Goal: Find specific page/section: Find specific page/section

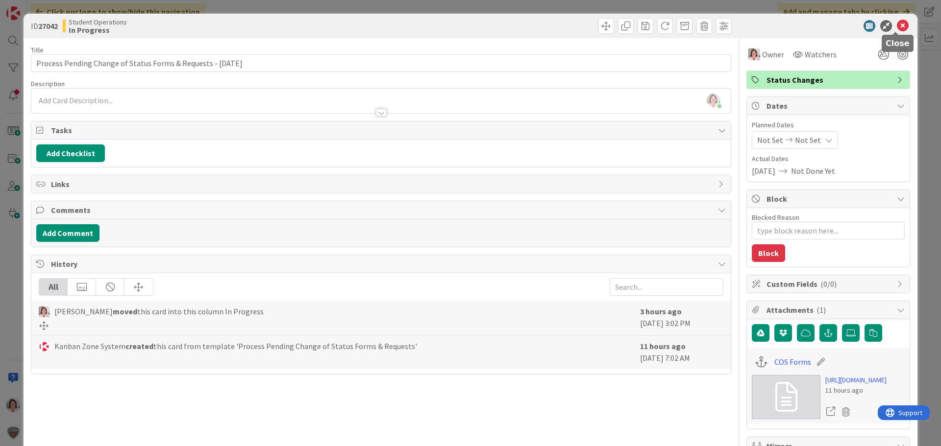
click at [897, 24] on icon at bounding box center [903, 26] width 12 height 12
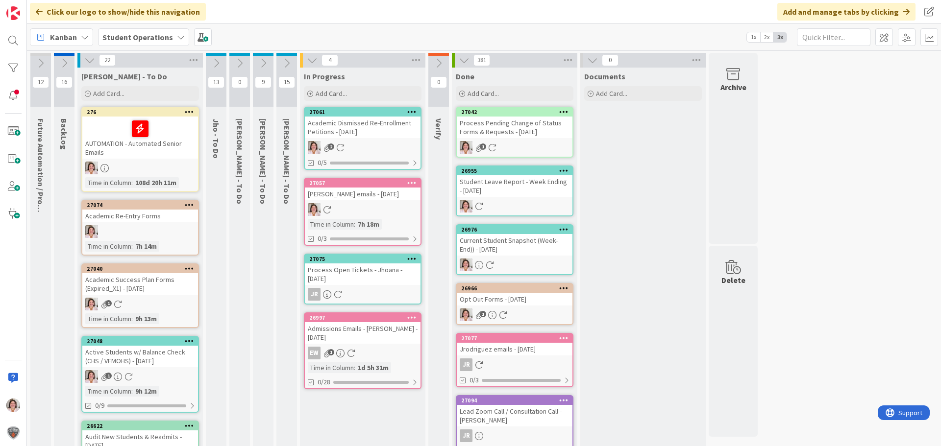
click at [345, 135] on div "Academic Dismissed Re-Enrollment Petitions - [DATE]" at bounding box center [363, 128] width 116 height 22
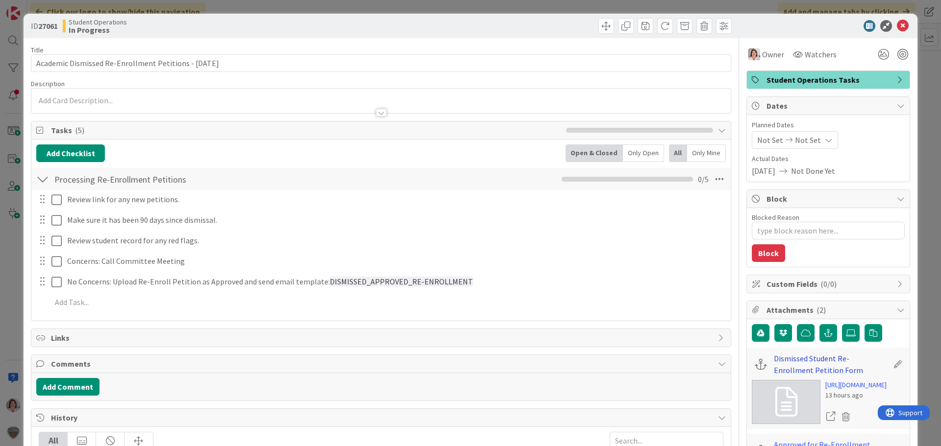
click at [792, 359] on link "Dismissed Student Re-Enrollment Petition Form" at bounding box center [831, 365] width 114 height 24
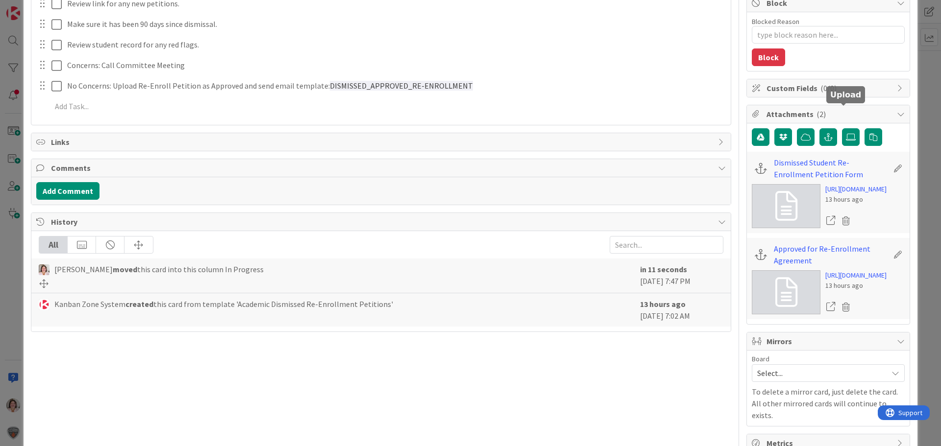
scroll to position [343, 0]
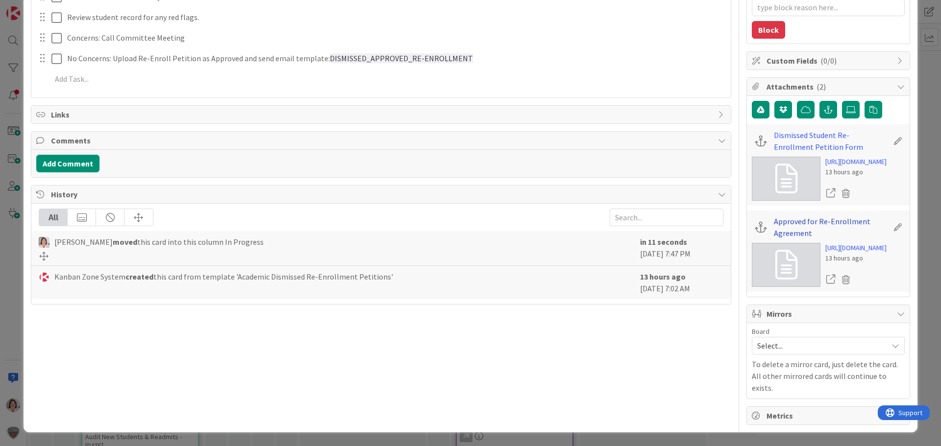
click at [778, 216] on link "Approved for Re-Enrollment Agreement" at bounding box center [831, 228] width 114 height 24
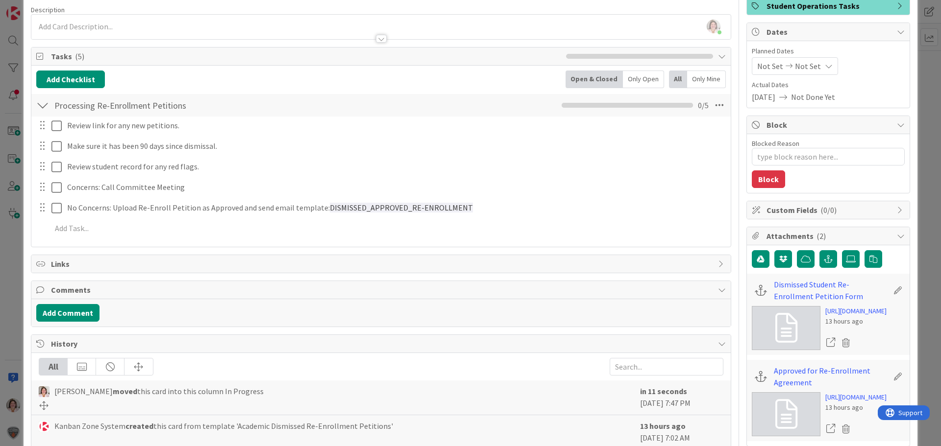
scroll to position [0, 0]
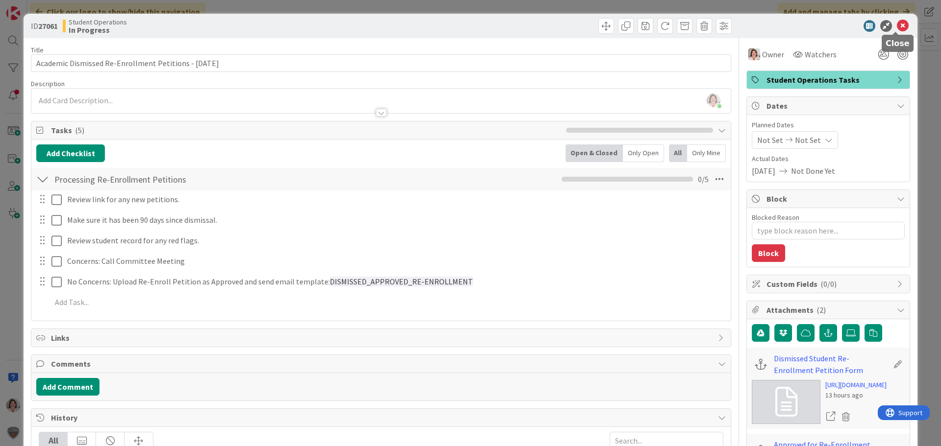
click at [897, 31] on icon at bounding box center [903, 26] width 12 height 12
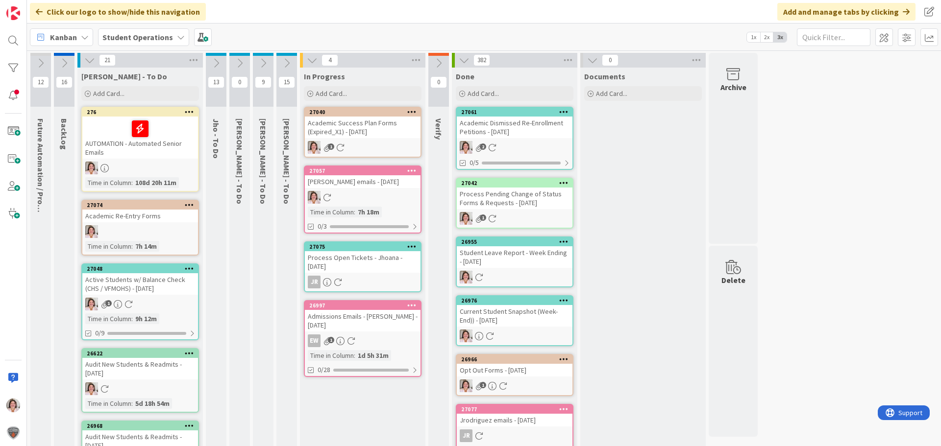
click at [366, 129] on div "Academic Success Plan Forms (Expired_X1) - [DATE]" at bounding box center [363, 128] width 116 height 22
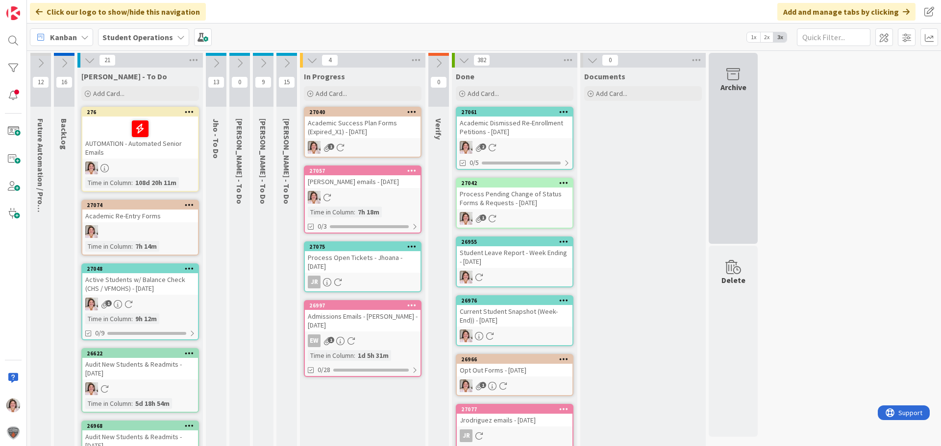
type textarea "x"
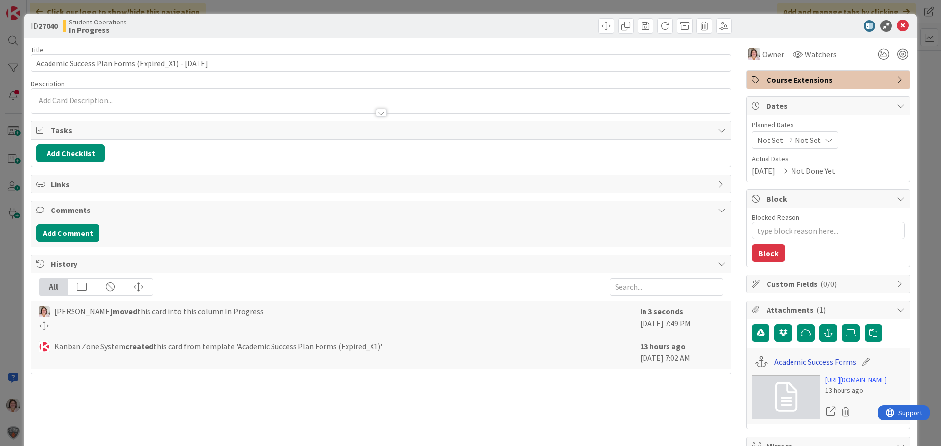
click at [810, 361] on link "Academic Success Forms" at bounding box center [815, 362] width 82 height 12
click at [897, 25] on icon at bounding box center [903, 26] width 12 height 12
